Goal: Information Seeking & Learning: Check status

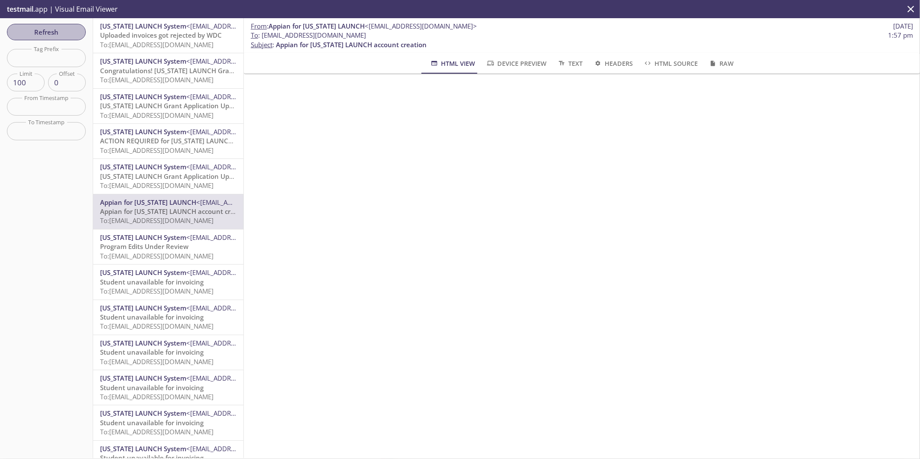
click at [44, 34] on span "Refresh" at bounding box center [46, 31] width 65 height 11
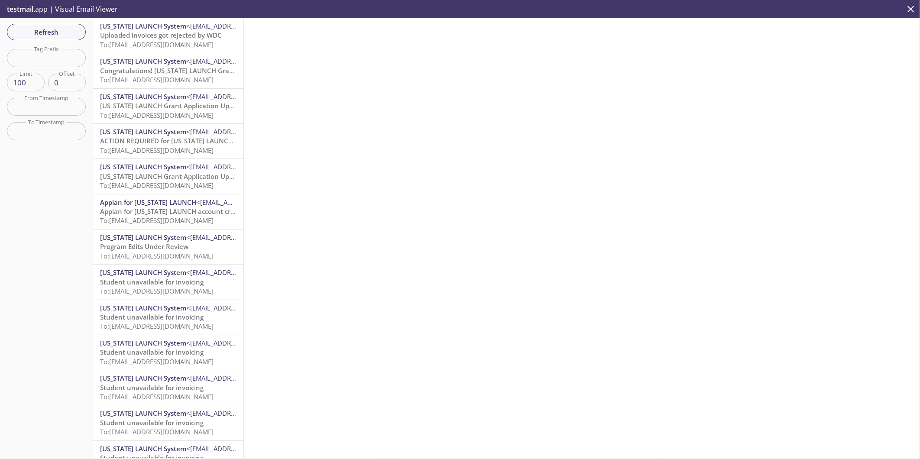
click at [44, 34] on span "Refresh" at bounding box center [46, 31] width 65 height 11
click at [128, 42] on span "To: [EMAIL_ADDRESS][DOMAIN_NAME]" at bounding box center [156, 44] width 113 height 9
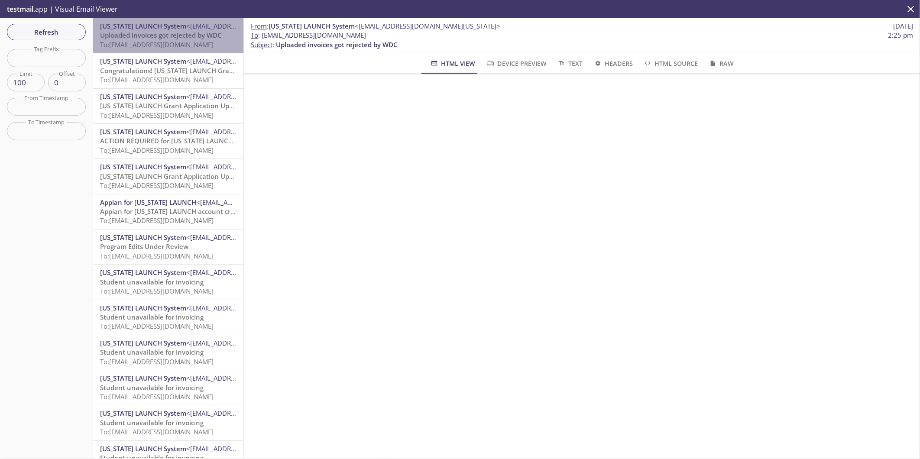
click at [191, 33] on span "Uploaded invoices got rejected by WDC" at bounding box center [161, 35] width 122 height 9
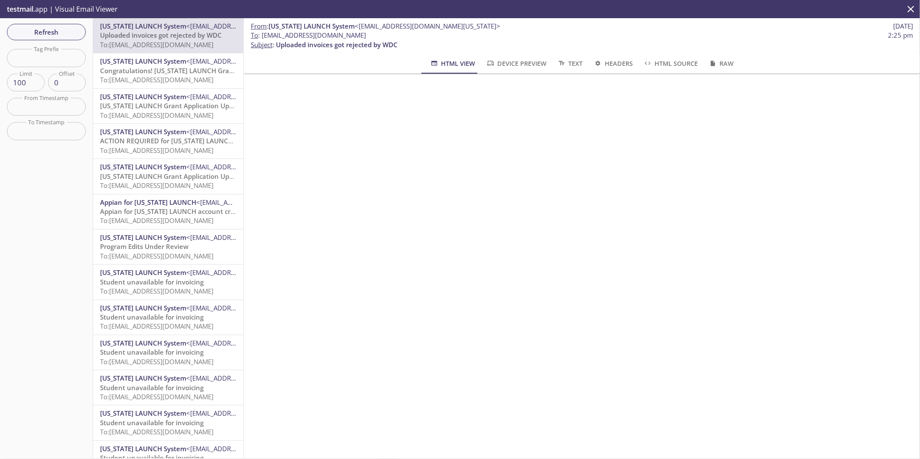
drag, startPoint x: 409, startPoint y: 45, endPoint x: 397, endPoint y: 42, distance: 12.0
click at [397, 42] on p "To : [EMAIL_ADDRESS][DOMAIN_NAME] 2:25 pm Subject : Uploaded invoices got rejec…" at bounding box center [582, 40] width 662 height 19
click at [153, 67] on span "Congratulations! [US_STATE] LAUNCH Grant Application" at bounding box center [186, 70] width 173 height 9
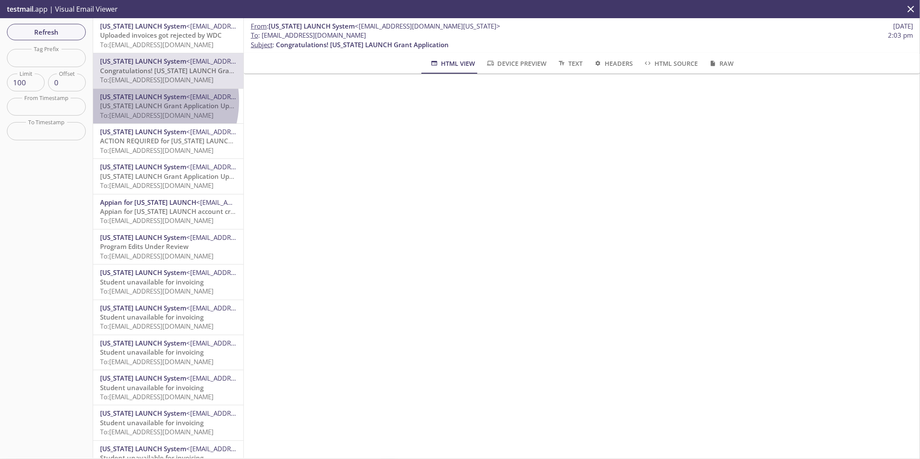
click at [136, 101] on span "[US_STATE] LAUNCH Grant Application Update: Status Notification" at bounding box center [203, 105] width 206 height 9
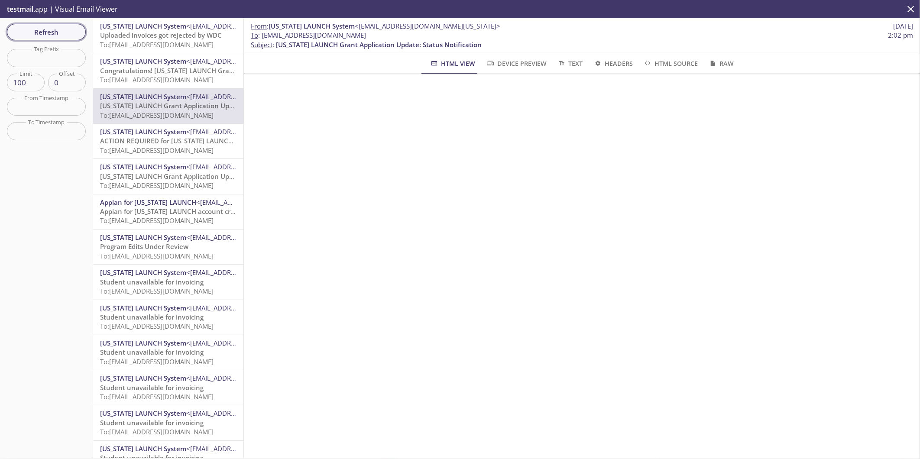
click at [72, 31] on span "Refresh" at bounding box center [46, 31] width 65 height 11
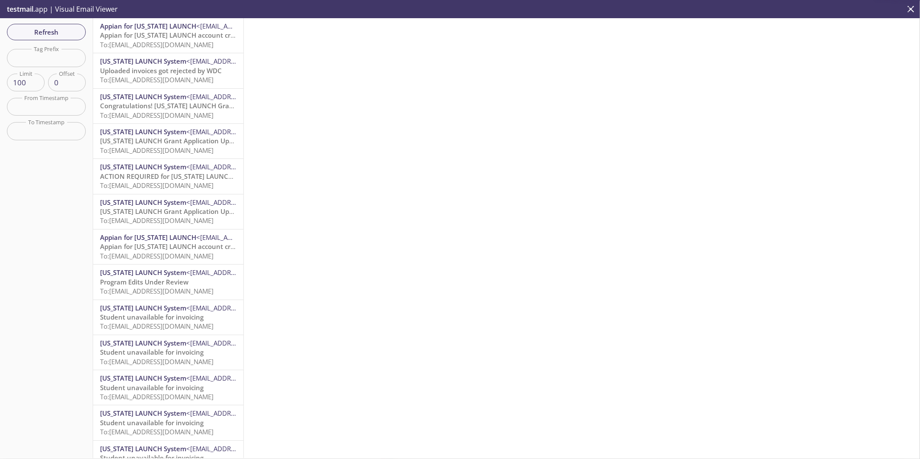
click at [140, 31] on span "Appian for [US_STATE] LAUNCH account creation" at bounding box center [175, 35] width 151 height 9
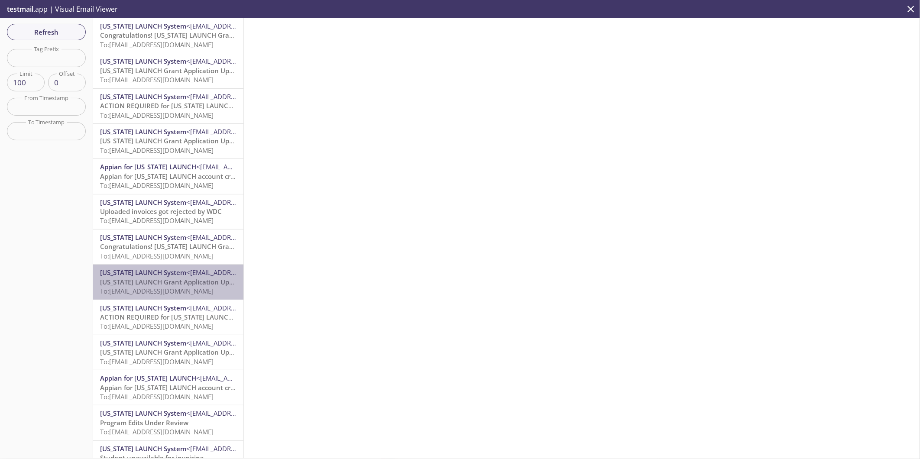
click at [178, 284] on span "[US_STATE] LAUNCH Grant Application Update: Status Notification" at bounding box center [203, 282] width 206 height 9
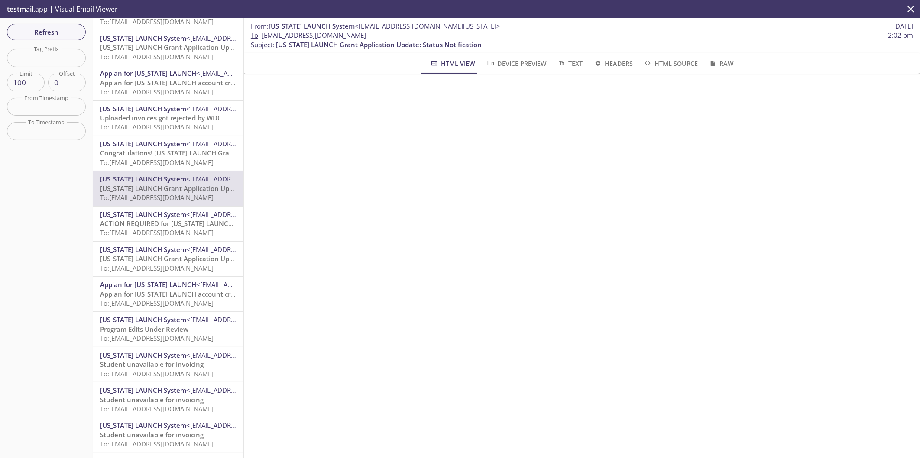
scroll to position [96, 0]
drag, startPoint x: 397, startPoint y: 34, endPoint x: 262, endPoint y: 33, distance: 134.7
click at [262, 33] on span "To : czyt9.jeallocationtest1@inbox.testmail.app 2:02 pm" at bounding box center [582, 35] width 662 height 9
copy span "[EMAIL_ADDRESS][DOMAIN_NAME]"
